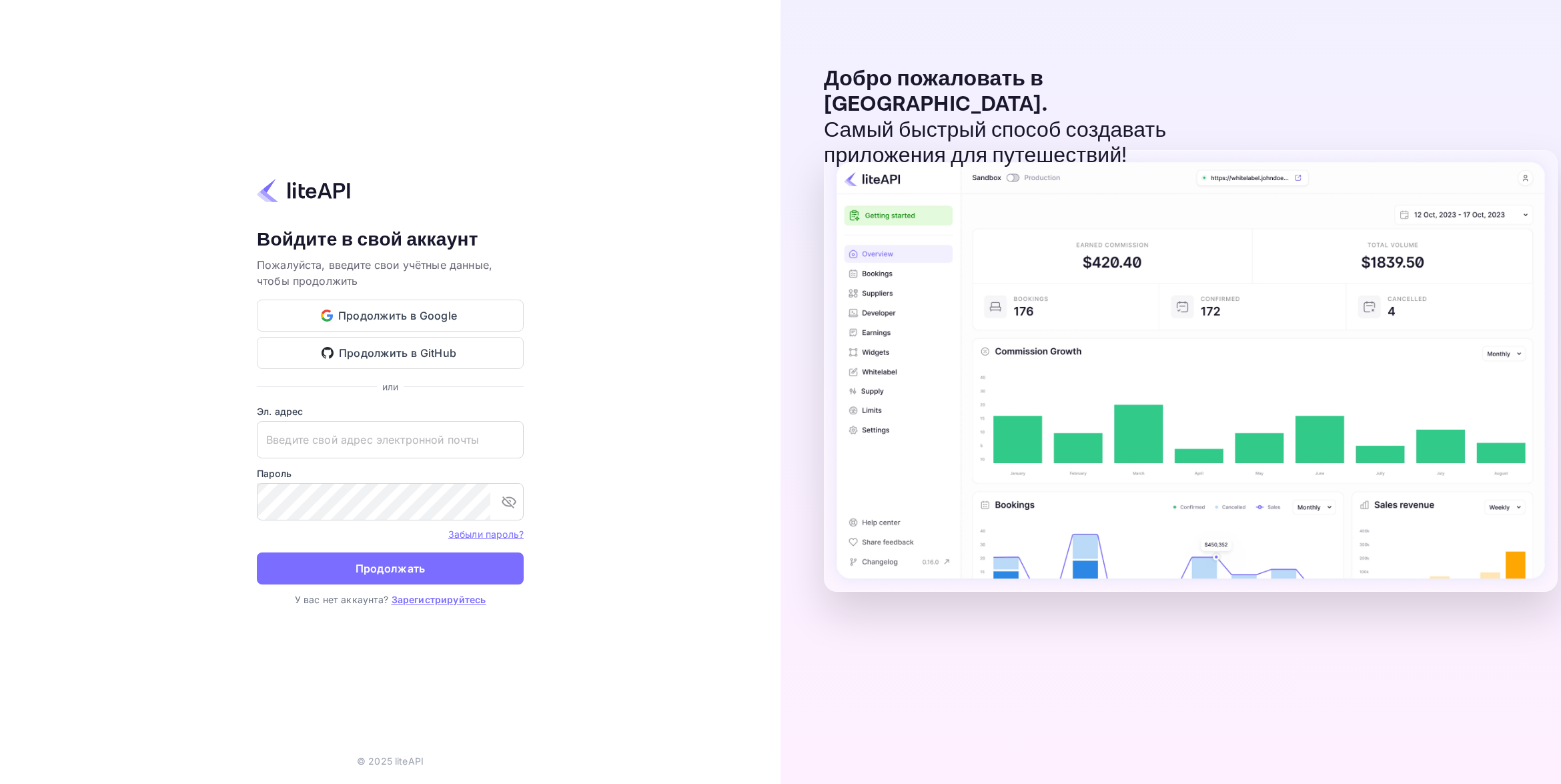
type input "adminpassword_support@yandex-team.ru"
drag, startPoint x: 0, startPoint y: 0, endPoint x: 406, endPoint y: 559, distance: 690.9
click at [398, 562] on button "Продолжать" at bounding box center [391, 568] width 267 height 32
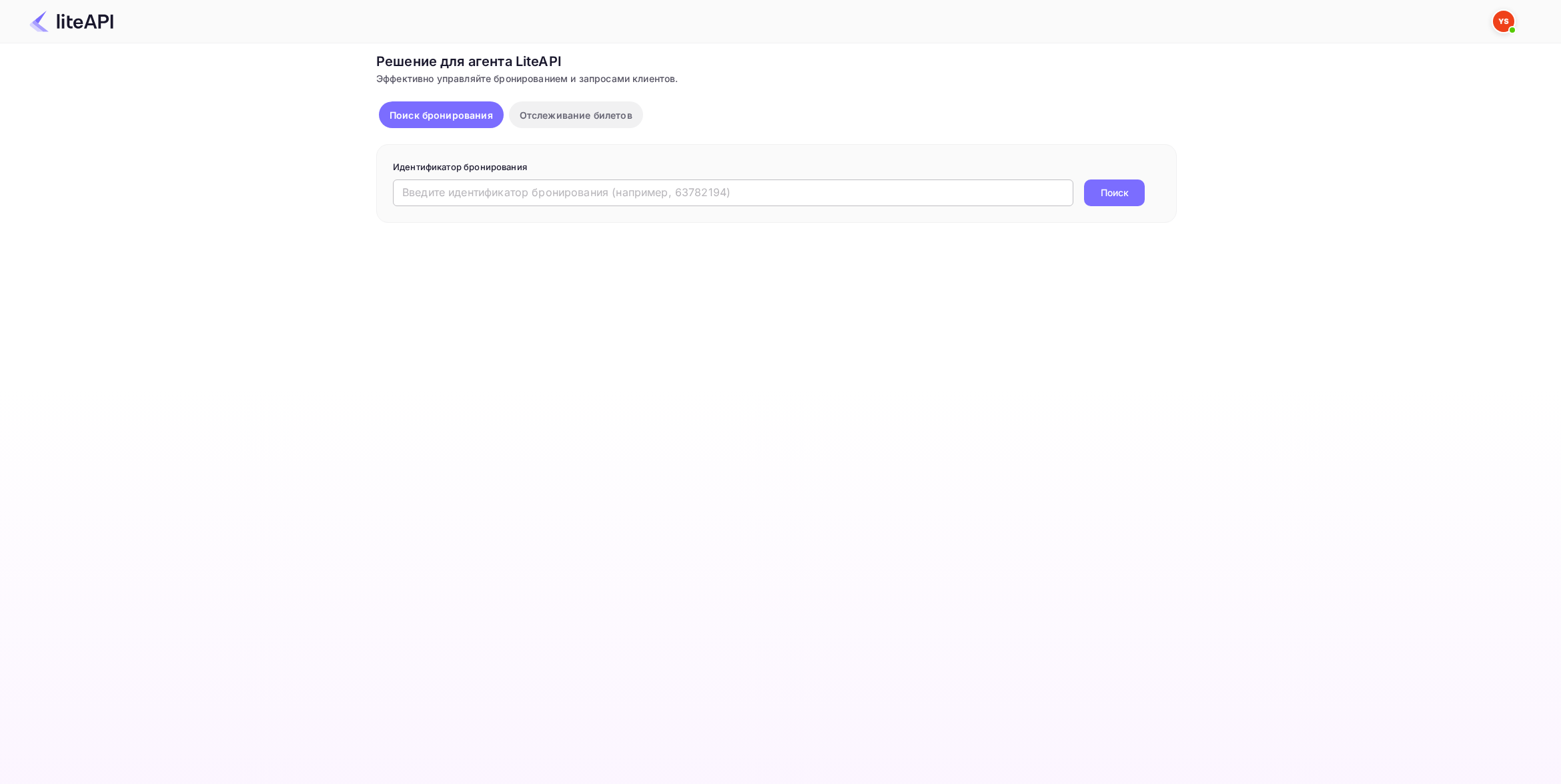
click at [515, 195] on input "text" at bounding box center [733, 193] width 681 height 27
paste input "7894207"
type input "7894207"
click at [1084, 180] on button "Поиск" at bounding box center [1114, 193] width 61 height 27
